Goal: Task Accomplishment & Management: Complete application form

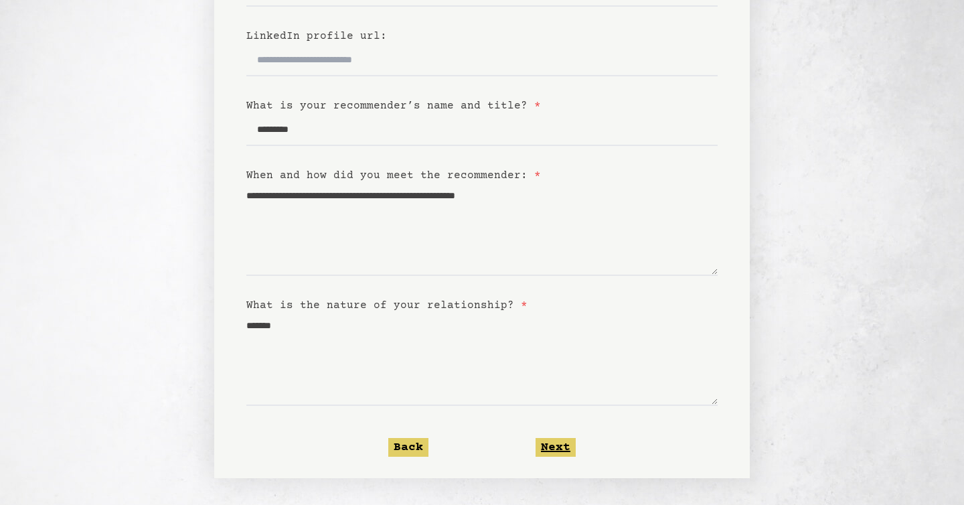
click at [568, 453] on button "Next" at bounding box center [555, 447] width 40 height 19
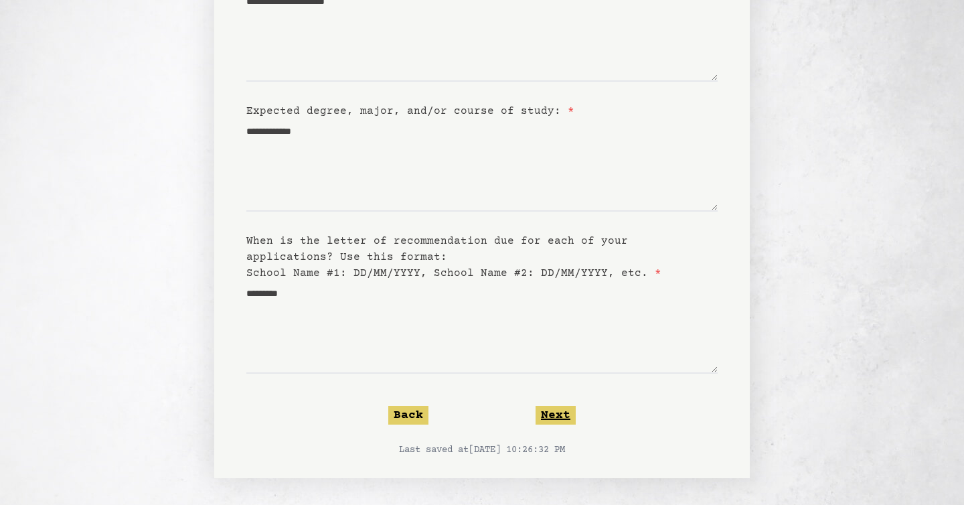
click at [561, 416] on button "Next" at bounding box center [555, 415] width 40 height 19
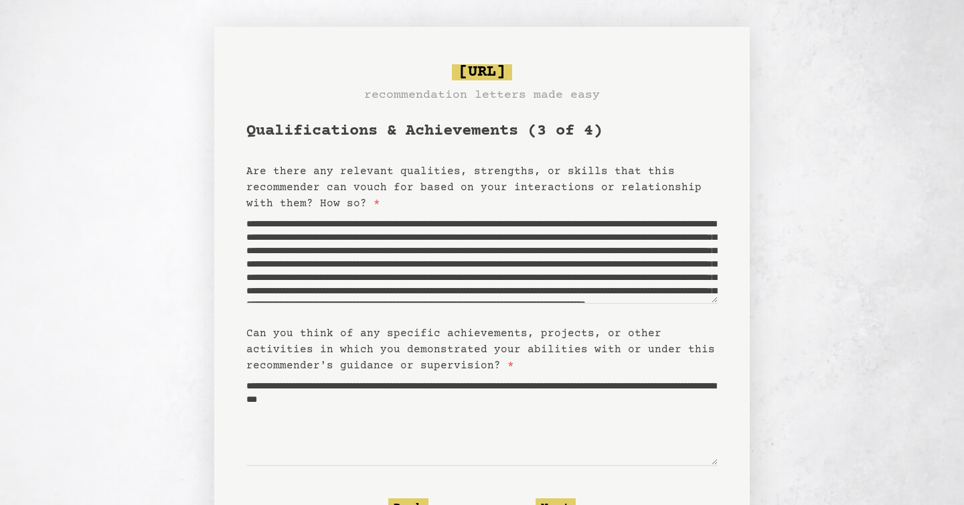
scroll to position [92, 0]
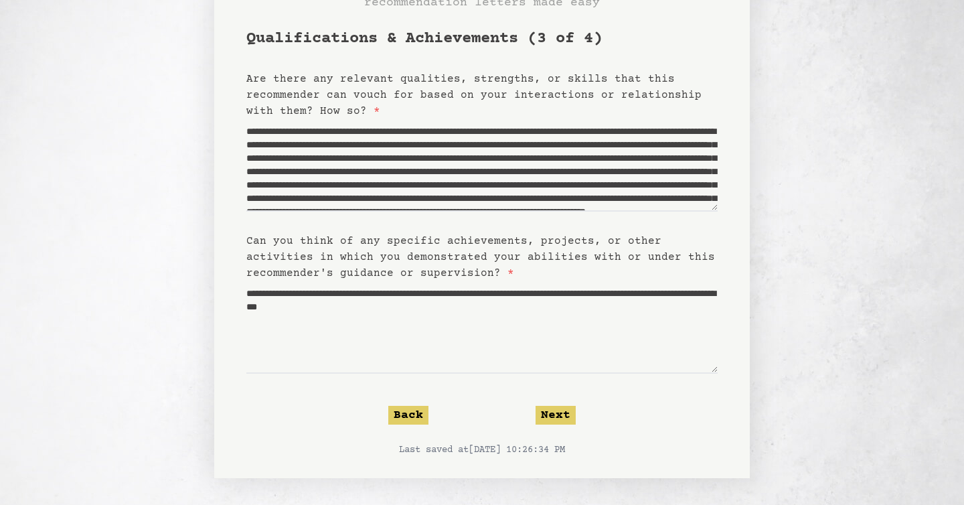
click at [502, 375] on form "**********" at bounding box center [481, 242] width 471 height 428
click at [510, 367] on textarea "**********" at bounding box center [481, 327] width 471 height 92
drag, startPoint x: 611, startPoint y: 303, endPoint x: 582, endPoint y: 306, distance: 28.9
click at [582, 305] on textarea "**********" at bounding box center [481, 327] width 471 height 92
type textarea "**********"
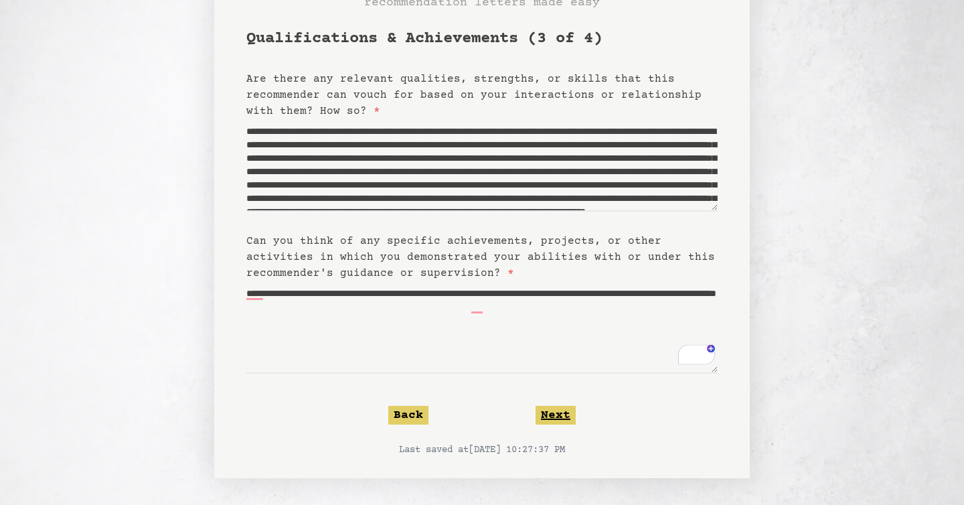
click at [570, 418] on button "Next" at bounding box center [555, 415] width 40 height 19
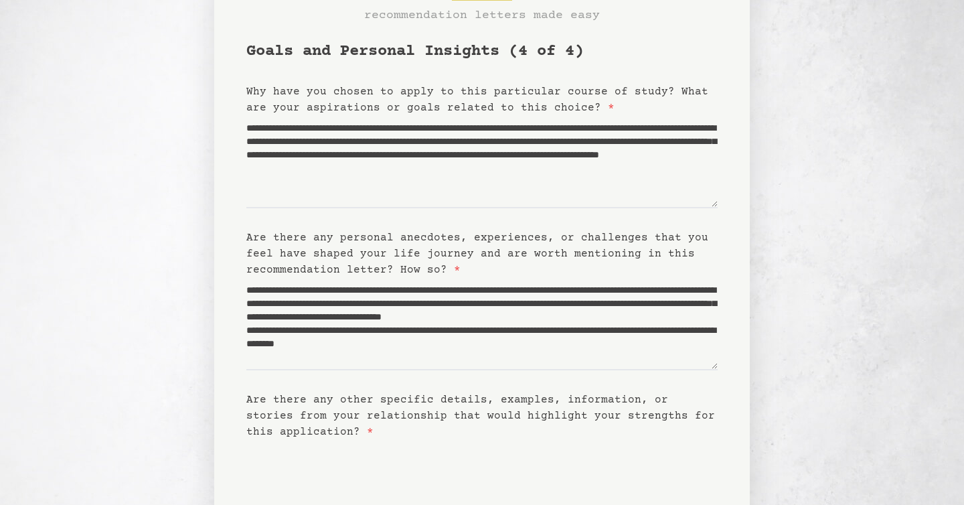
scroll to position [238, 0]
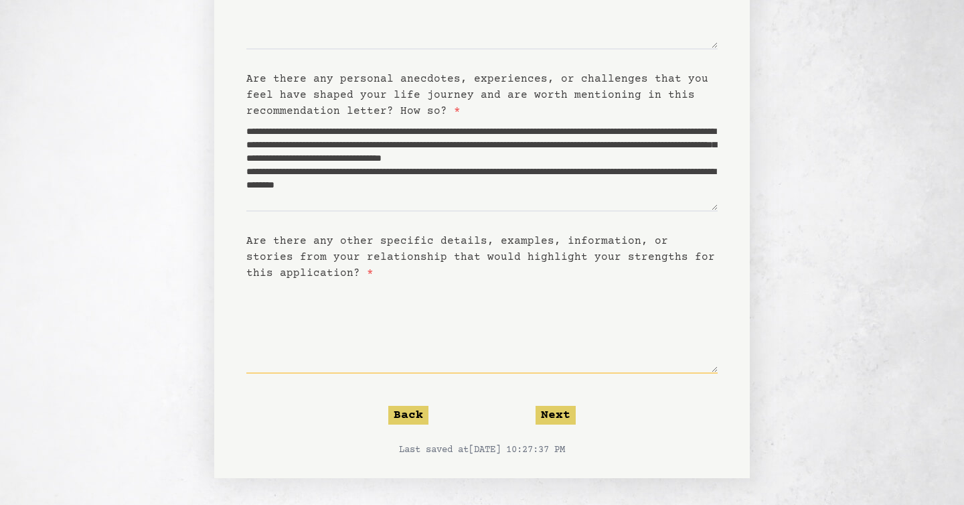
click at [535, 373] on textarea "Are there any other specific details, examples, information, or stories from yo…" at bounding box center [481, 327] width 471 height 92
type textarea "**********"
click at [563, 420] on button "Next" at bounding box center [555, 415] width 40 height 19
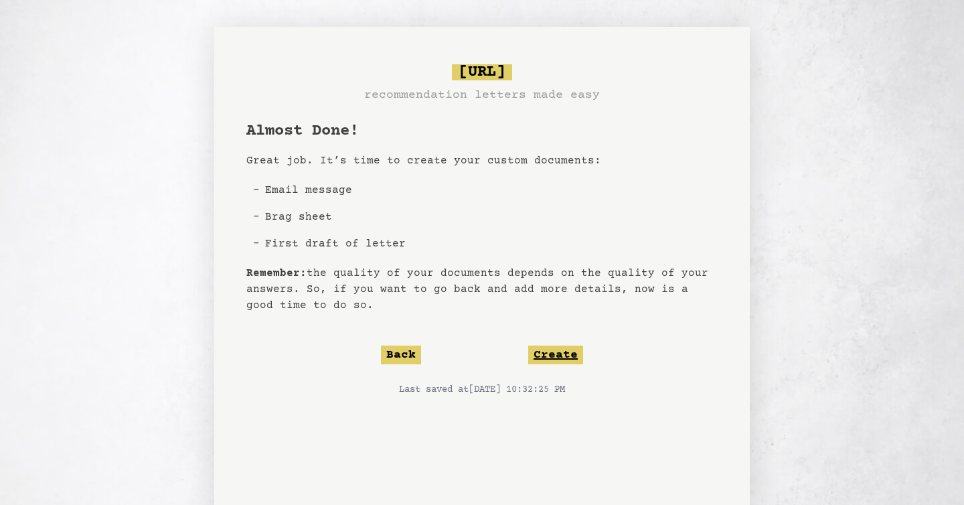
click at [563, 346] on button "Create" at bounding box center [555, 354] width 55 height 19
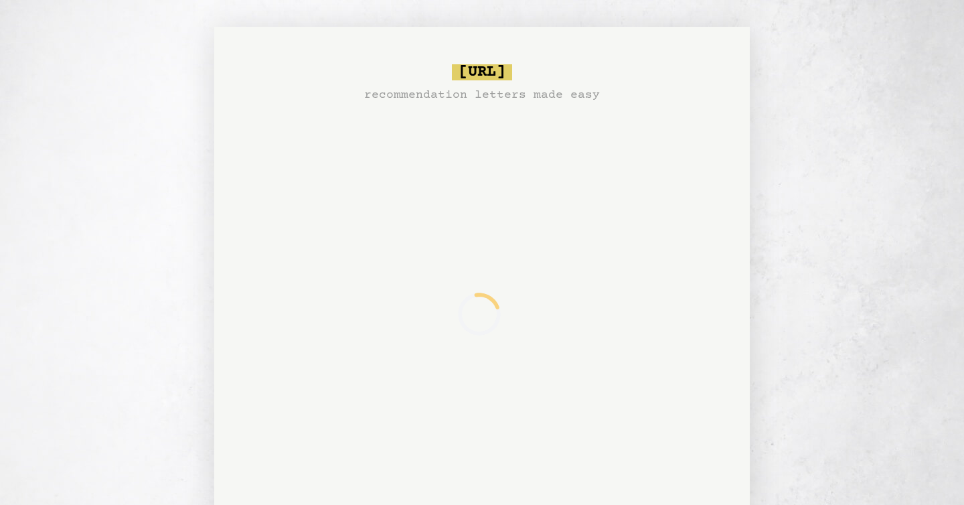
scroll to position [51, 0]
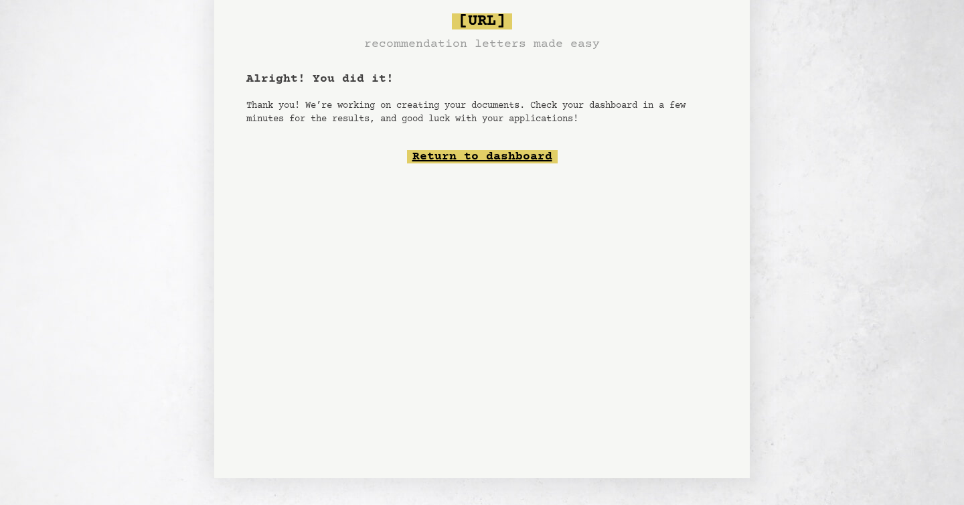
click at [545, 156] on link "Return to dashboard" at bounding box center [482, 156] width 151 height 13
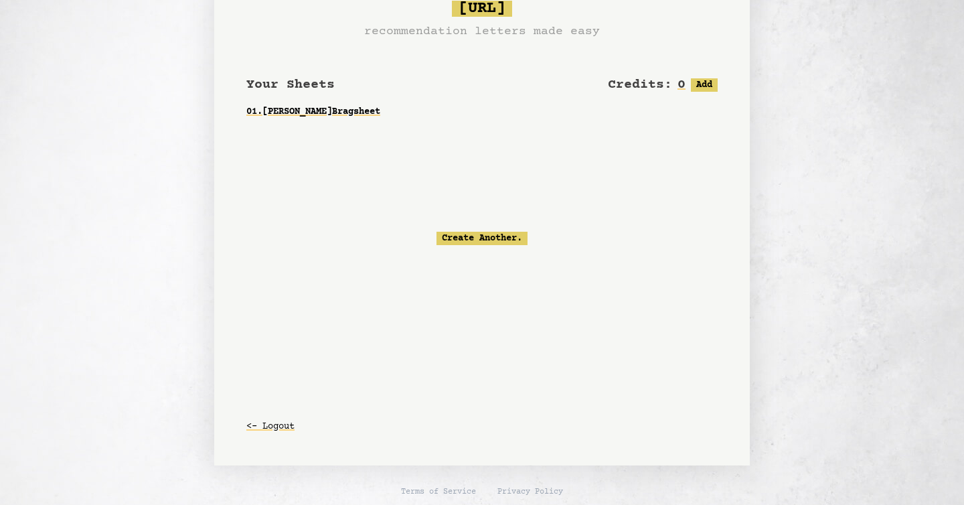
scroll to position [40, 0]
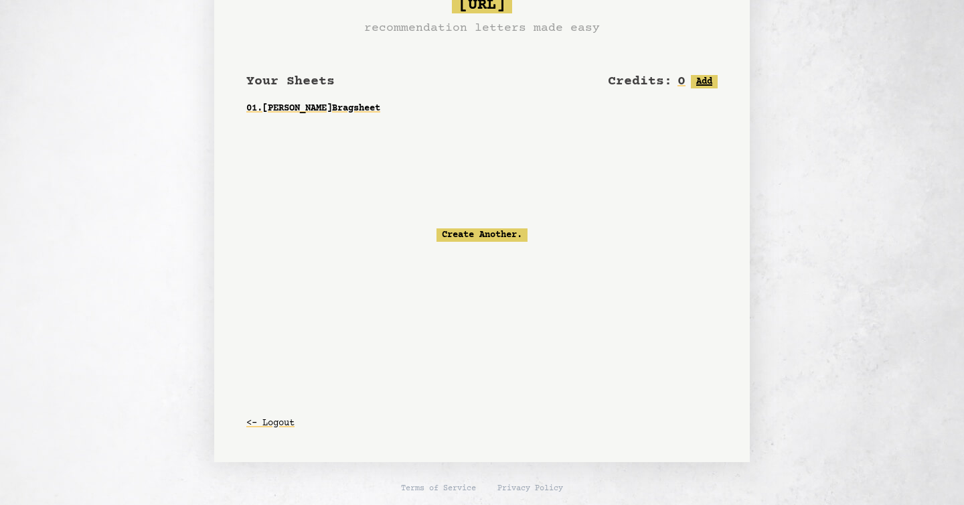
click at [711, 81] on button "Add" at bounding box center [704, 81] width 27 height 13
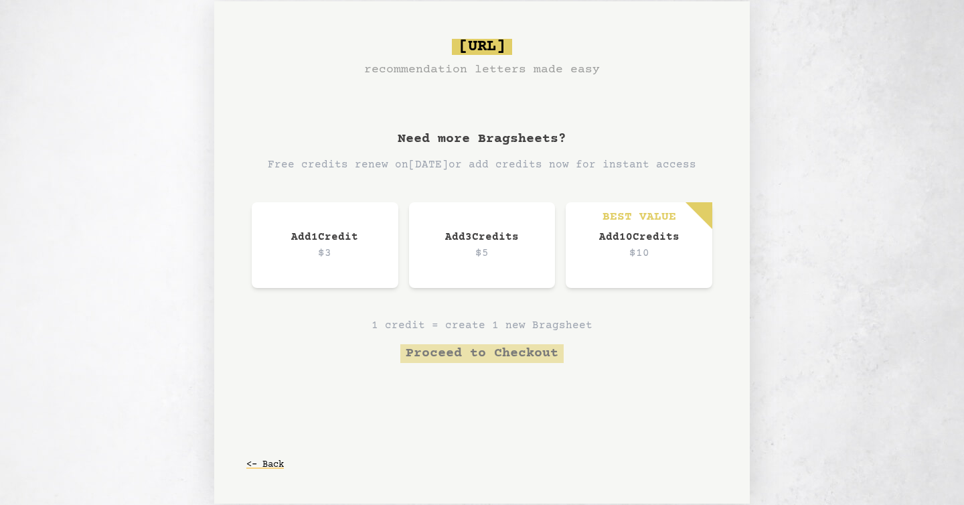
click at [336, 256] on p "$3" at bounding box center [324, 253] width 93 height 16
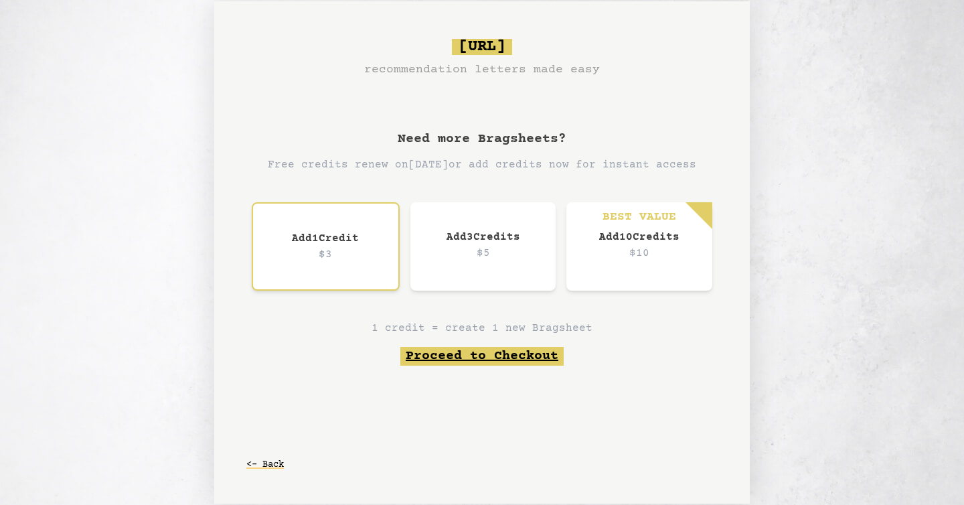
click at [511, 358] on button "Proceed to Checkout" at bounding box center [481, 356] width 163 height 19
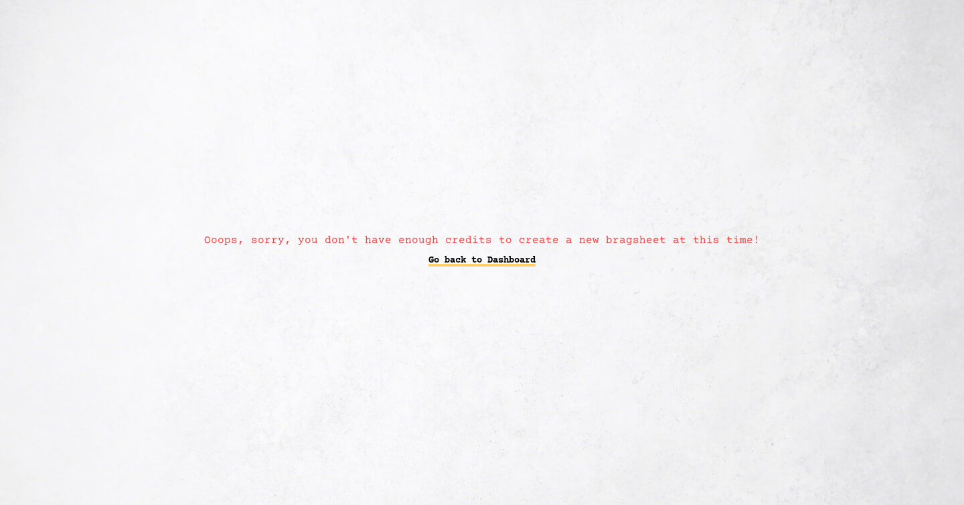
click at [529, 258] on link "Go back to Dashboard" at bounding box center [481, 260] width 107 height 24
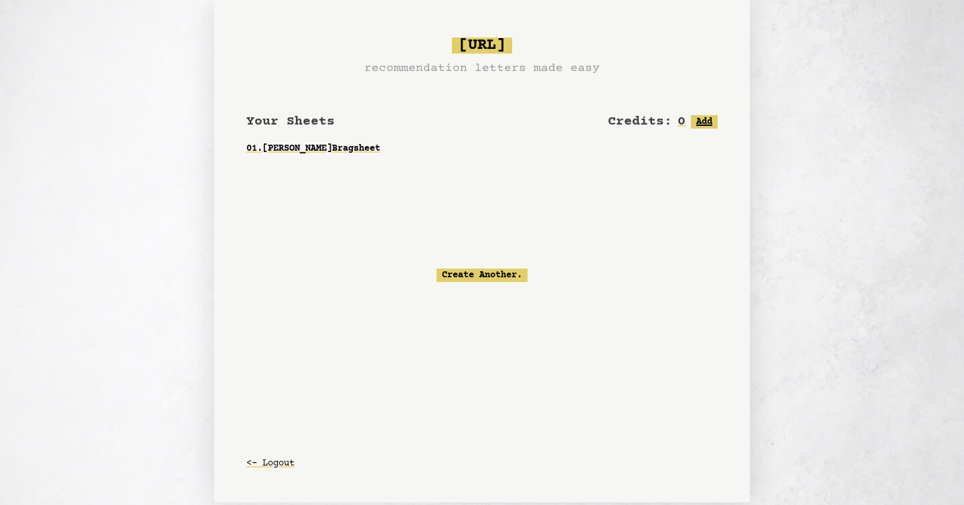
click at [708, 117] on button "Add" at bounding box center [704, 121] width 27 height 13
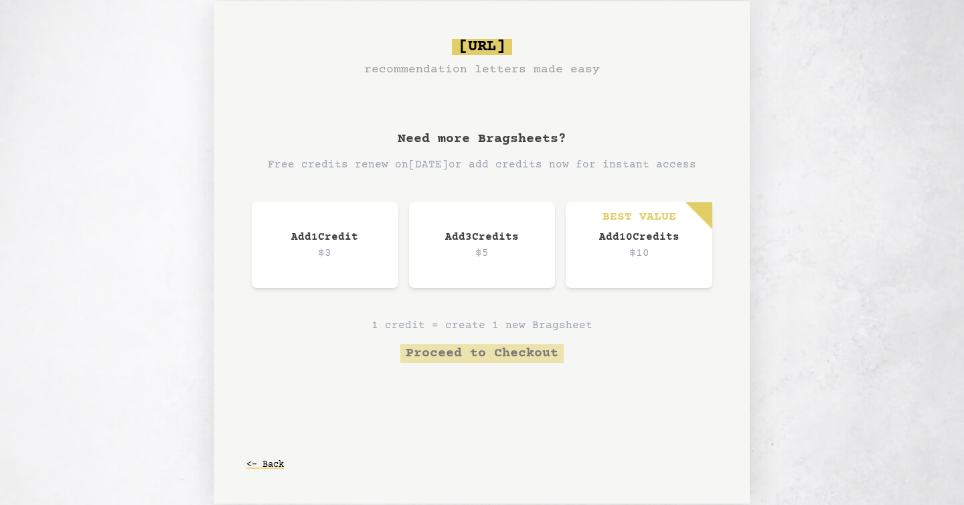
click at [545, 275] on div "Add 3 Credit s $5" at bounding box center [482, 245] width 147 height 86
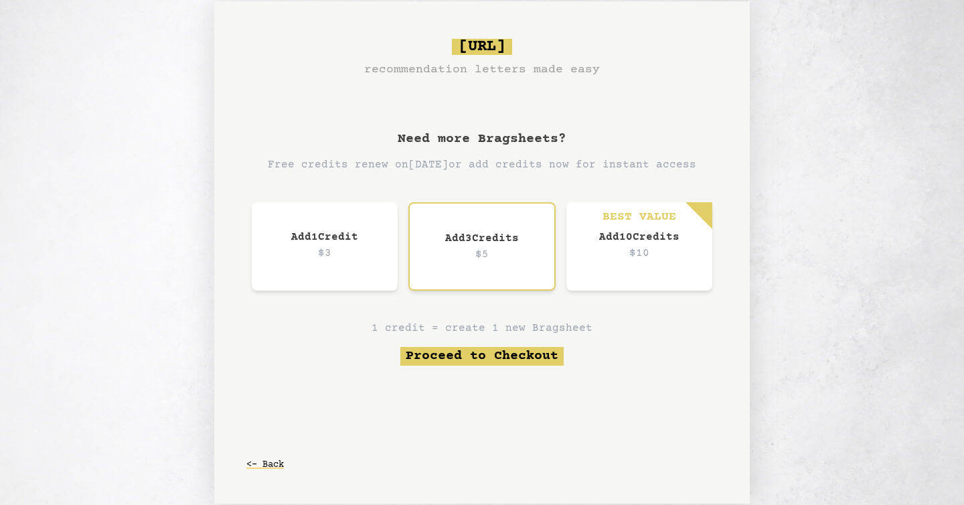
click at [618, 270] on div "BEST VALUE Add 10 Credit s $10" at bounding box center [639, 246] width 146 height 88
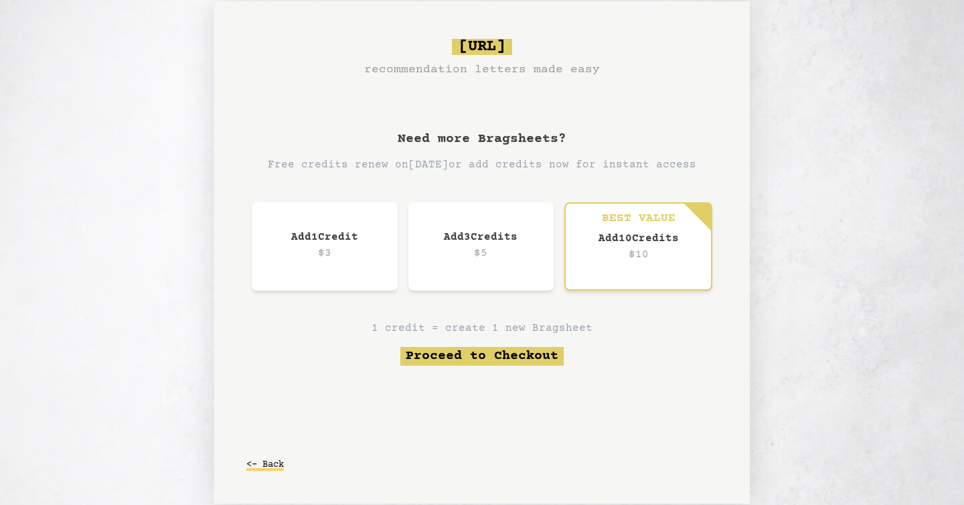
click at [276, 463] on button "<- Back" at bounding box center [264, 464] width 37 height 24
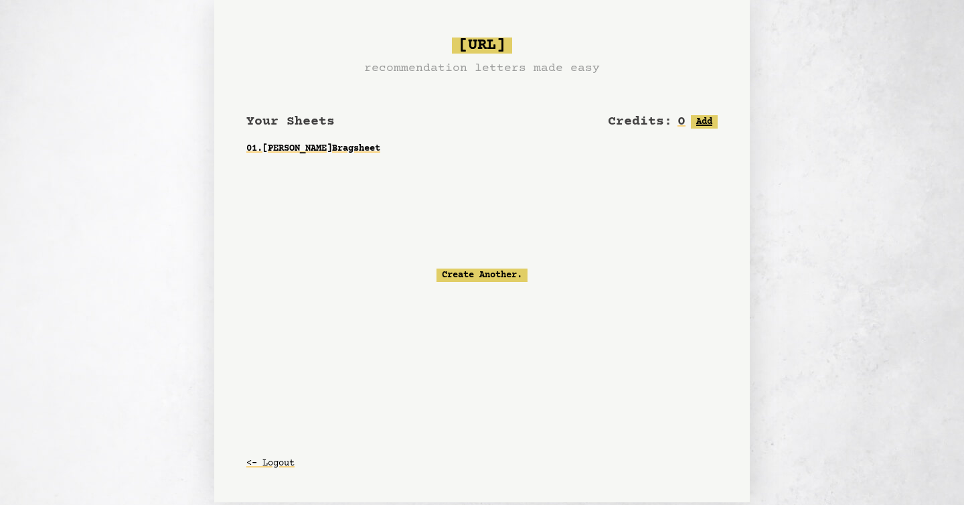
click at [709, 118] on button "Add" at bounding box center [704, 121] width 27 height 13
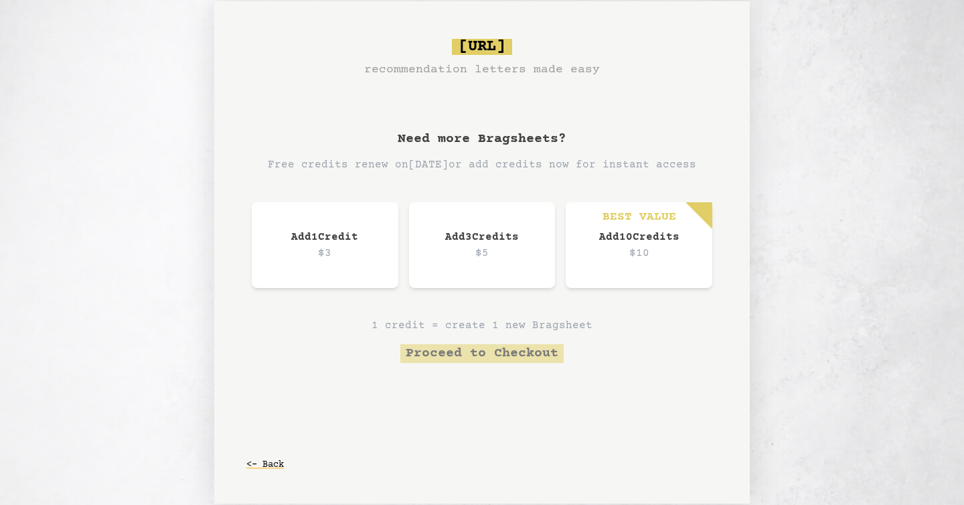
click at [485, 109] on div "bragsheet.ai recommendation letters made easy Need more Bragsheets? Free credit…" at bounding box center [481, 252] width 535 height 502
click at [512, 47] on span "bragsheet.ai" at bounding box center [482, 47] width 60 height 16
click at [274, 453] on button "<- Back" at bounding box center [264, 464] width 37 height 24
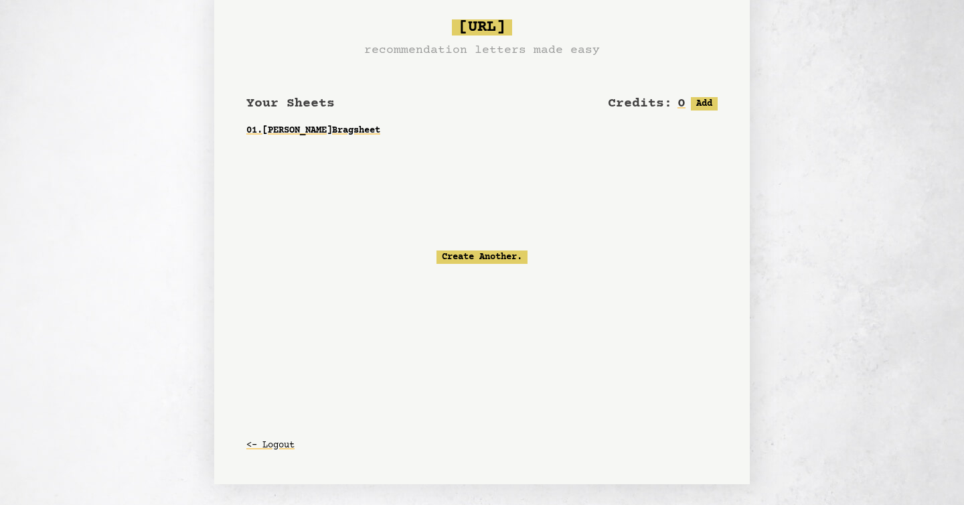
scroll to position [21, 0]
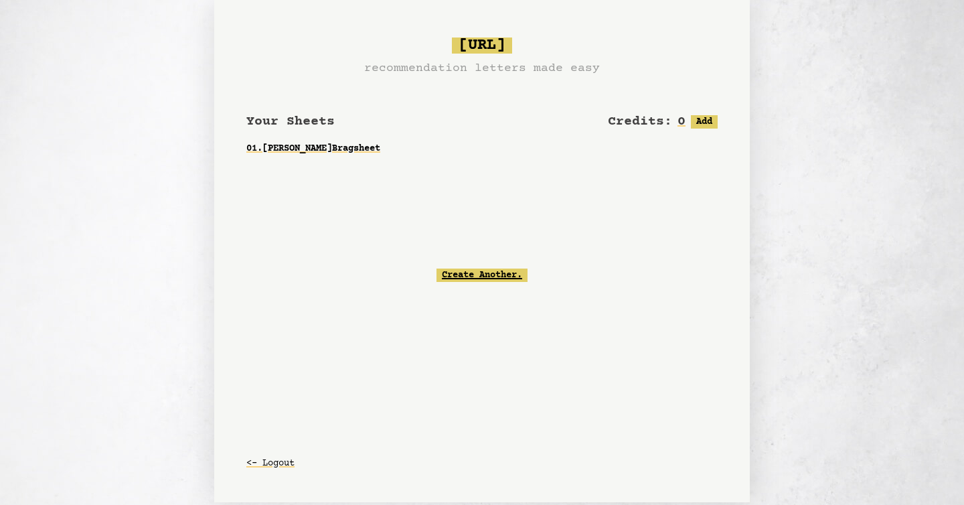
click at [514, 276] on link "Create Another." at bounding box center [481, 274] width 91 height 13
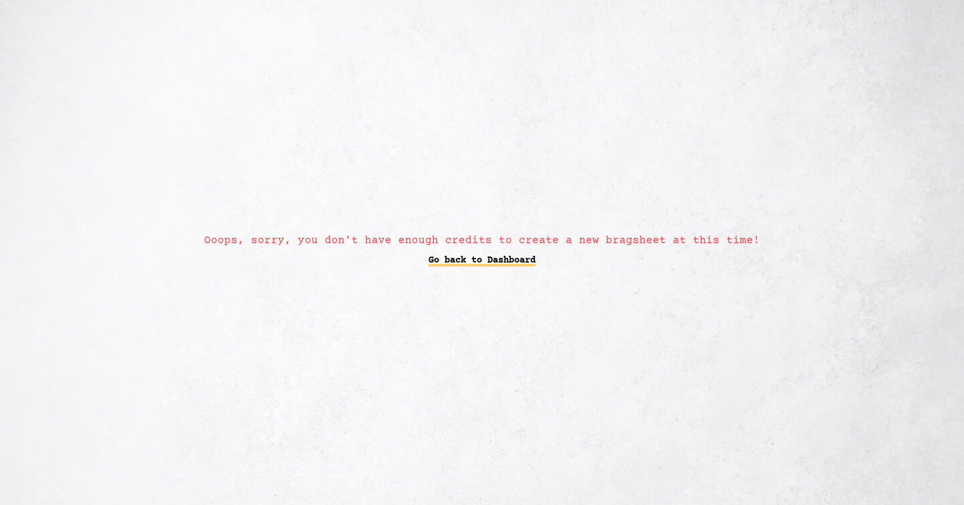
click at [519, 253] on link "Go back to Dashboard" at bounding box center [481, 260] width 107 height 24
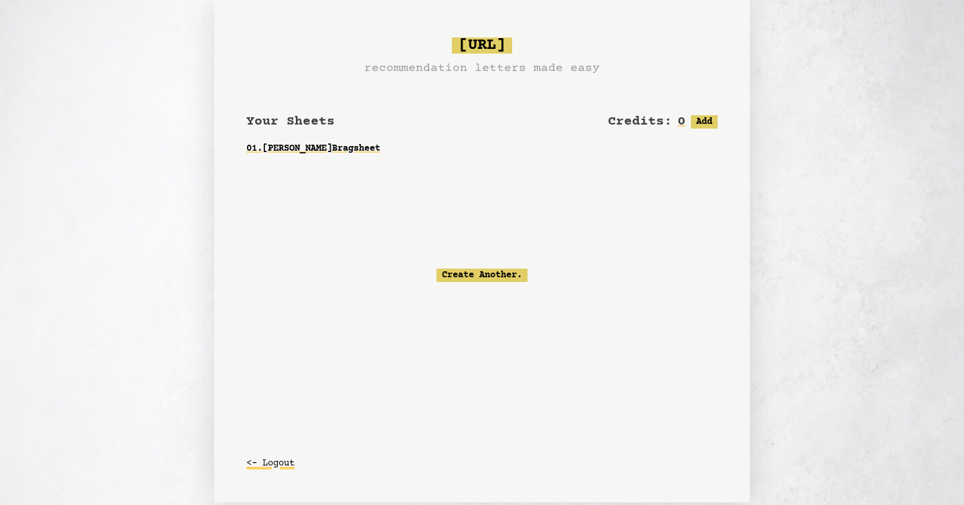
click at [266, 464] on button "<- Logout" at bounding box center [270, 463] width 48 height 24
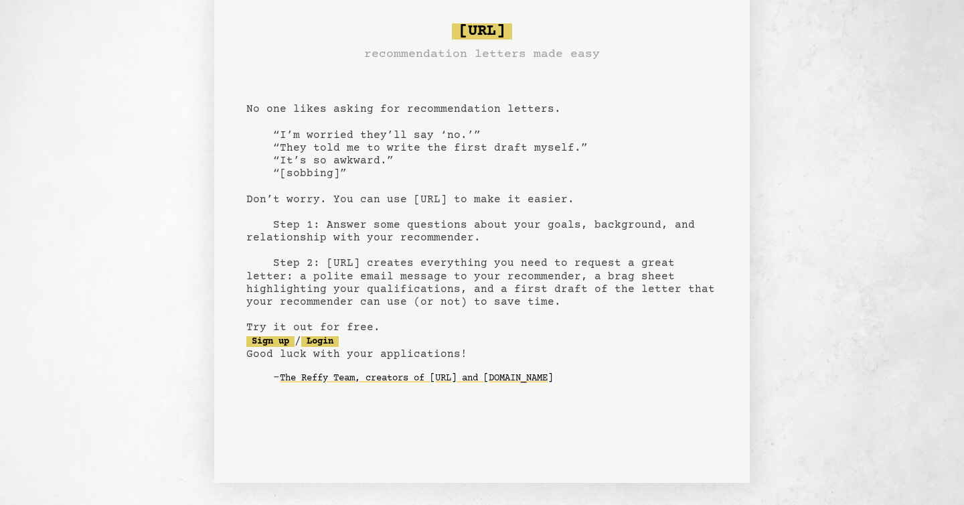
scroll to position [40, 0]
